Goal: Task Accomplishment & Management: Complete application form

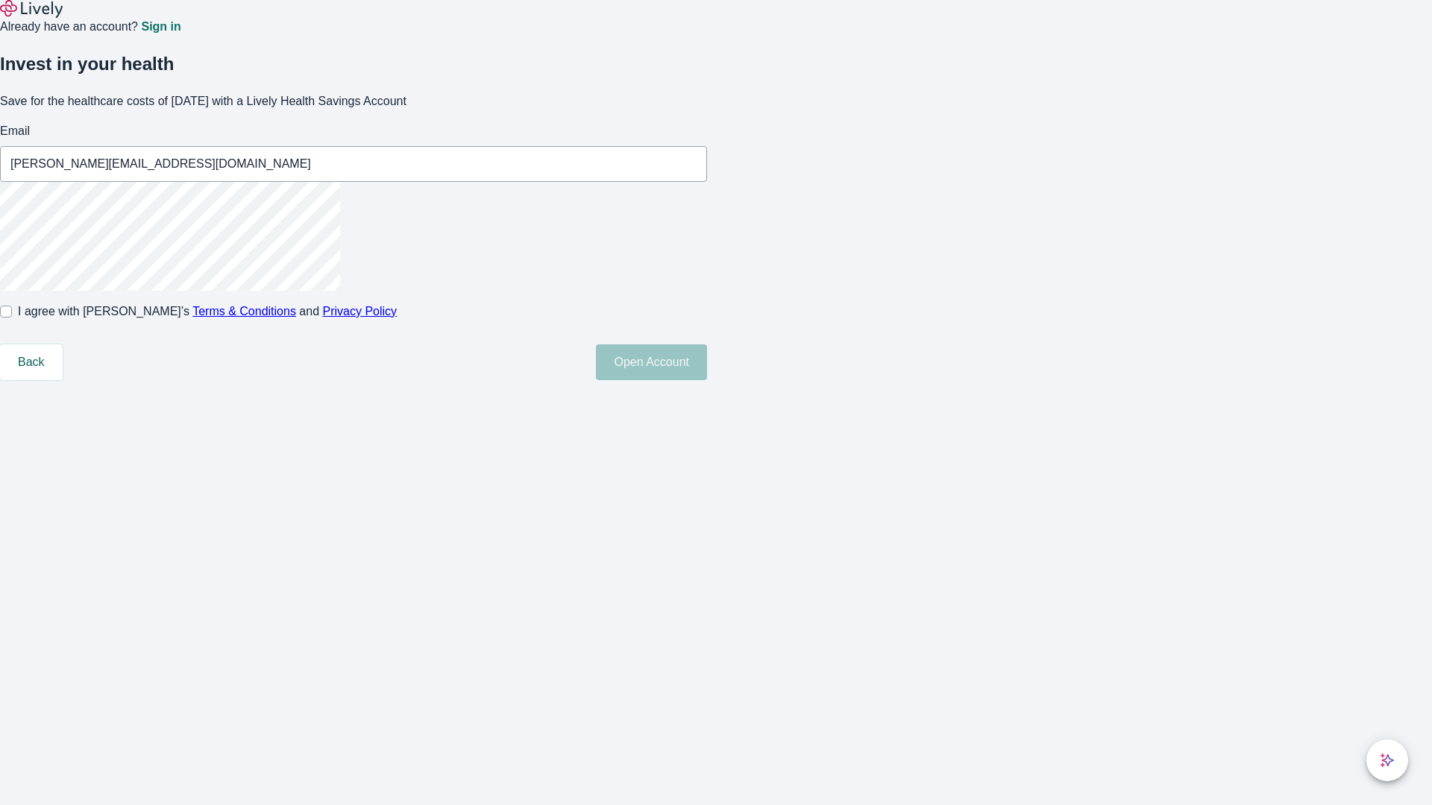
click at [12, 318] on input "I agree with Lively’s Terms & Conditions and Privacy Policy" at bounding box center [6, 312] width 12 height 12
checkbox input "true"
click at [707, 380] on button "Open Account" at bounding box center [651, 363] width 111 height 36
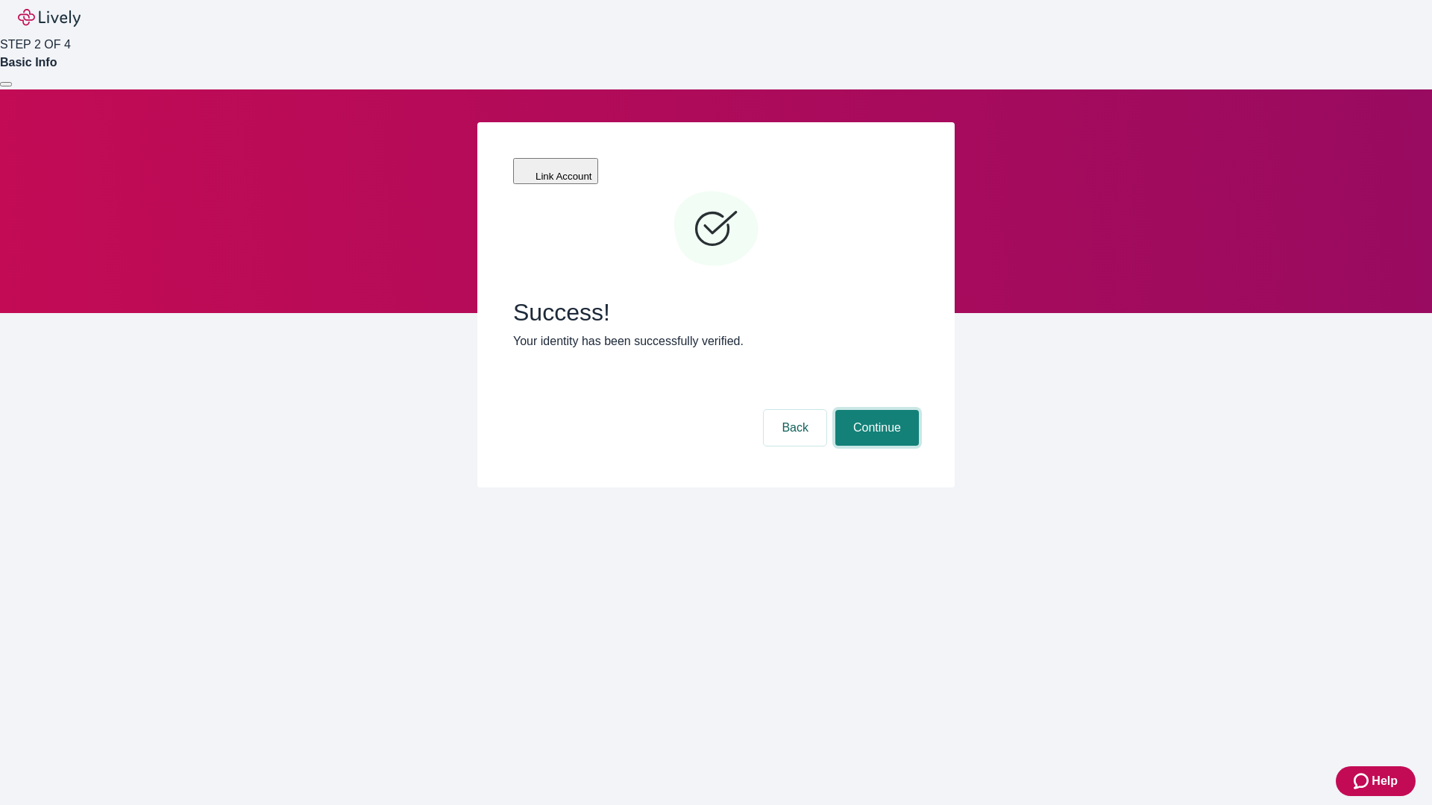
click at [875, 410] on button "Continue" at bounding box center [877, 428] width 84 height 36
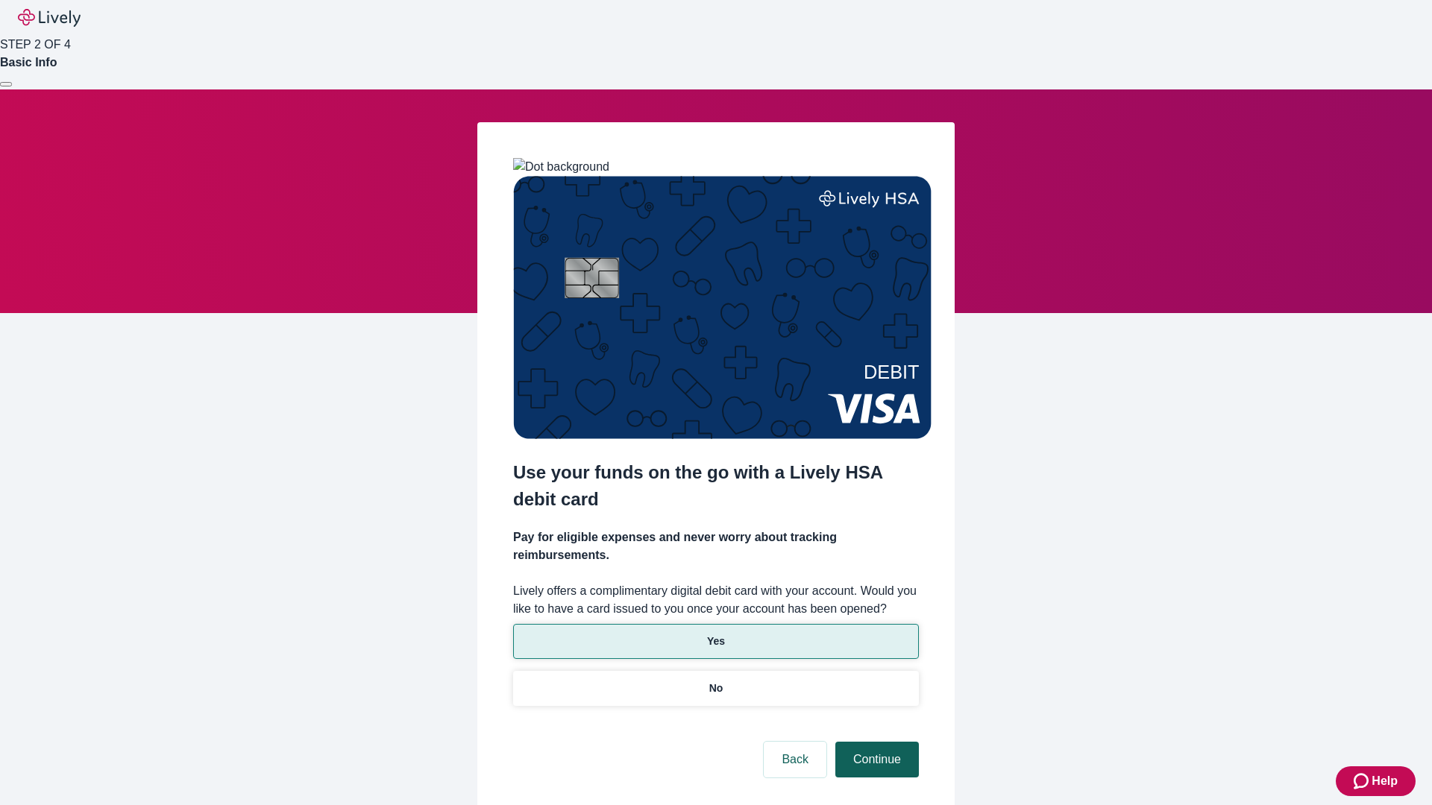
click at [715, 681] on p "No" at bounding box center [716, 689] width 14 height 16
click at [875, 742] on button "Continue" at bounding box center [877, 760] width 84 height 36
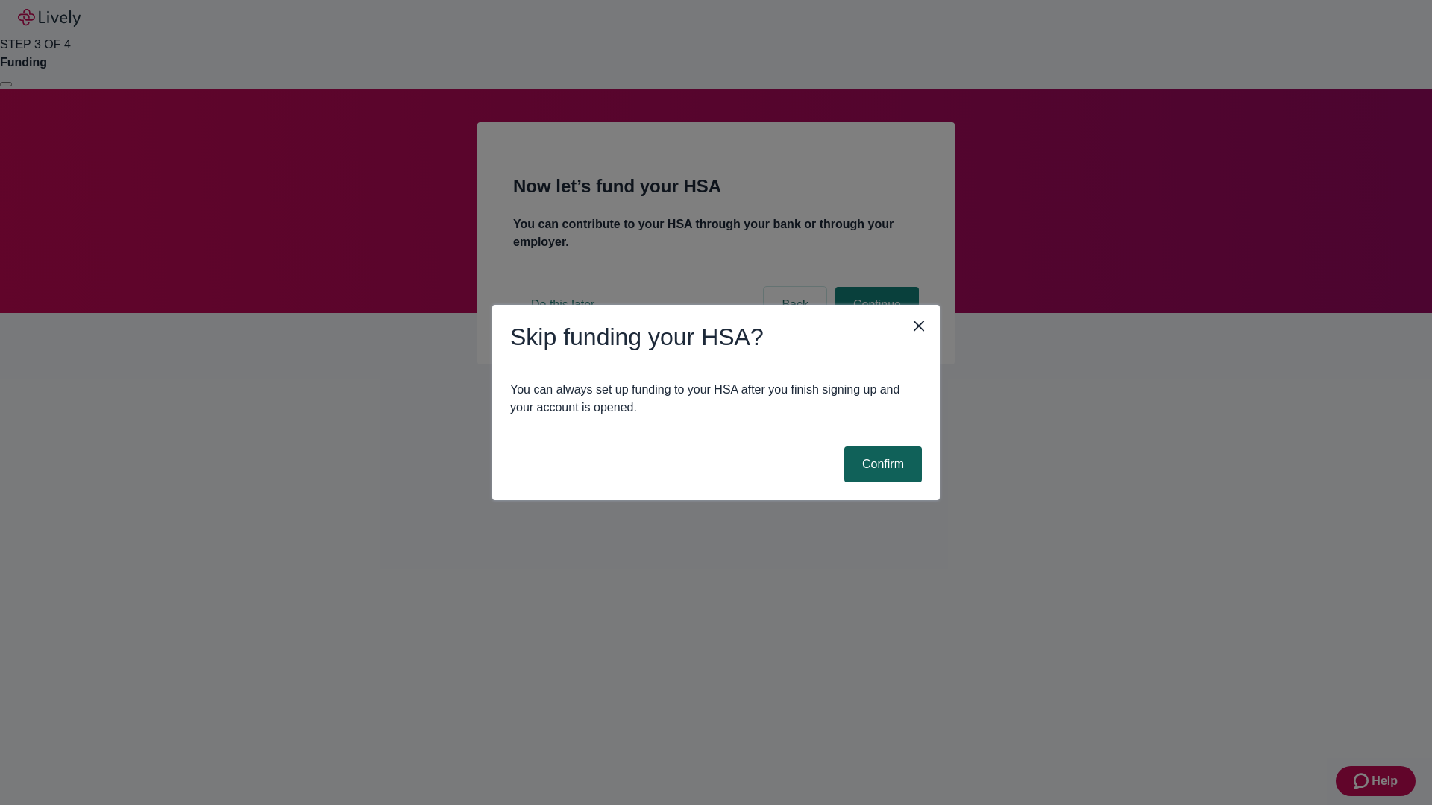
click at [881, 465] on button "Confirm" at bounding box center [883, 465] width 78 height 36
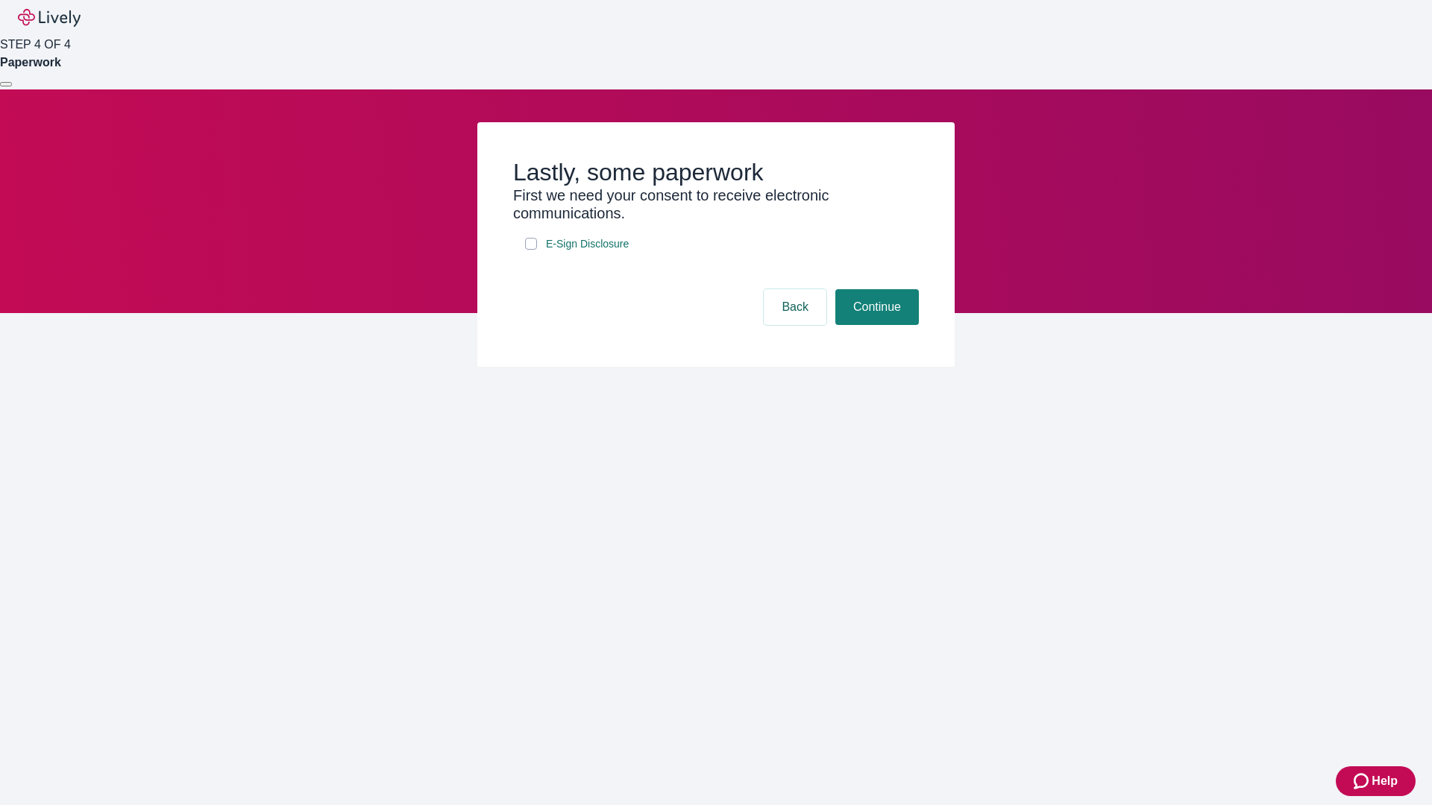
click at [531, 250] on input "E-Sign Disclosure" at bounding box center [531, 244] width 12 height 12
checkbox input "true"
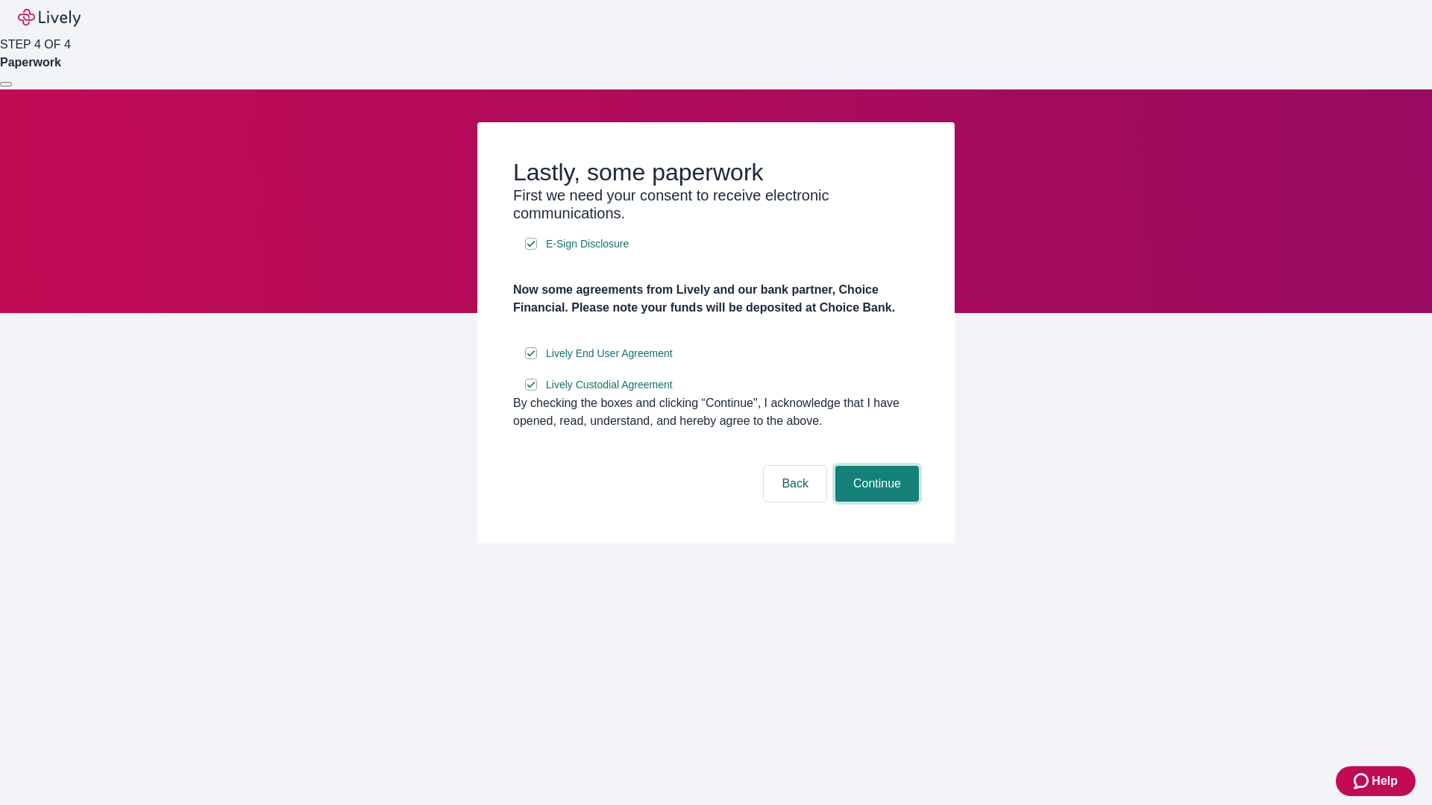
click at [875, 502] on button "Continue" at bounding box center [877, 484] width 84 height 36
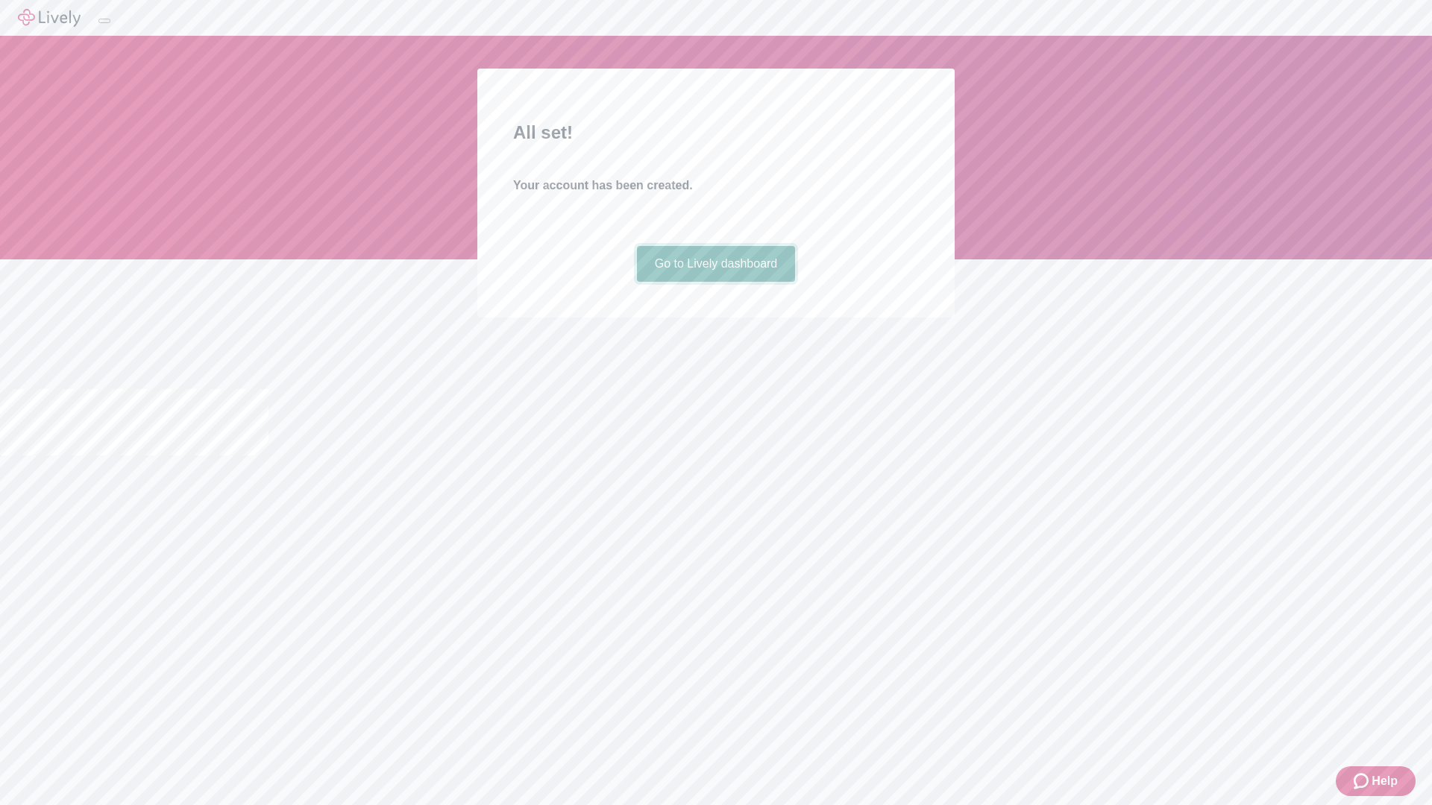
click at [715, 282] on link "Go to Lively dashboard" at bounding box center [716, 264] width 159 height 36
